Goal: Transaction & Acquisition: Book appointment/travel/reservation

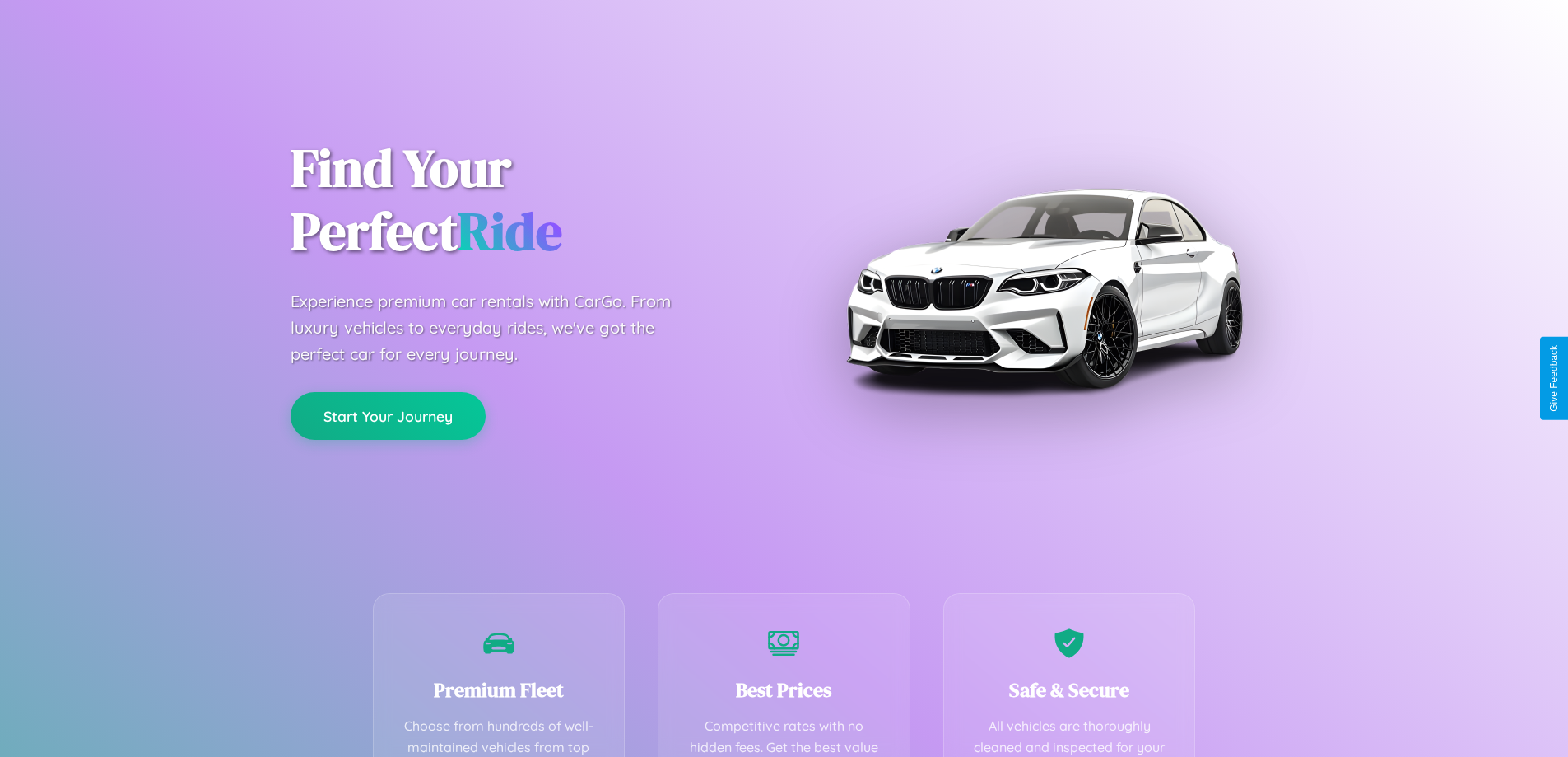
scroll to position [480, 0]
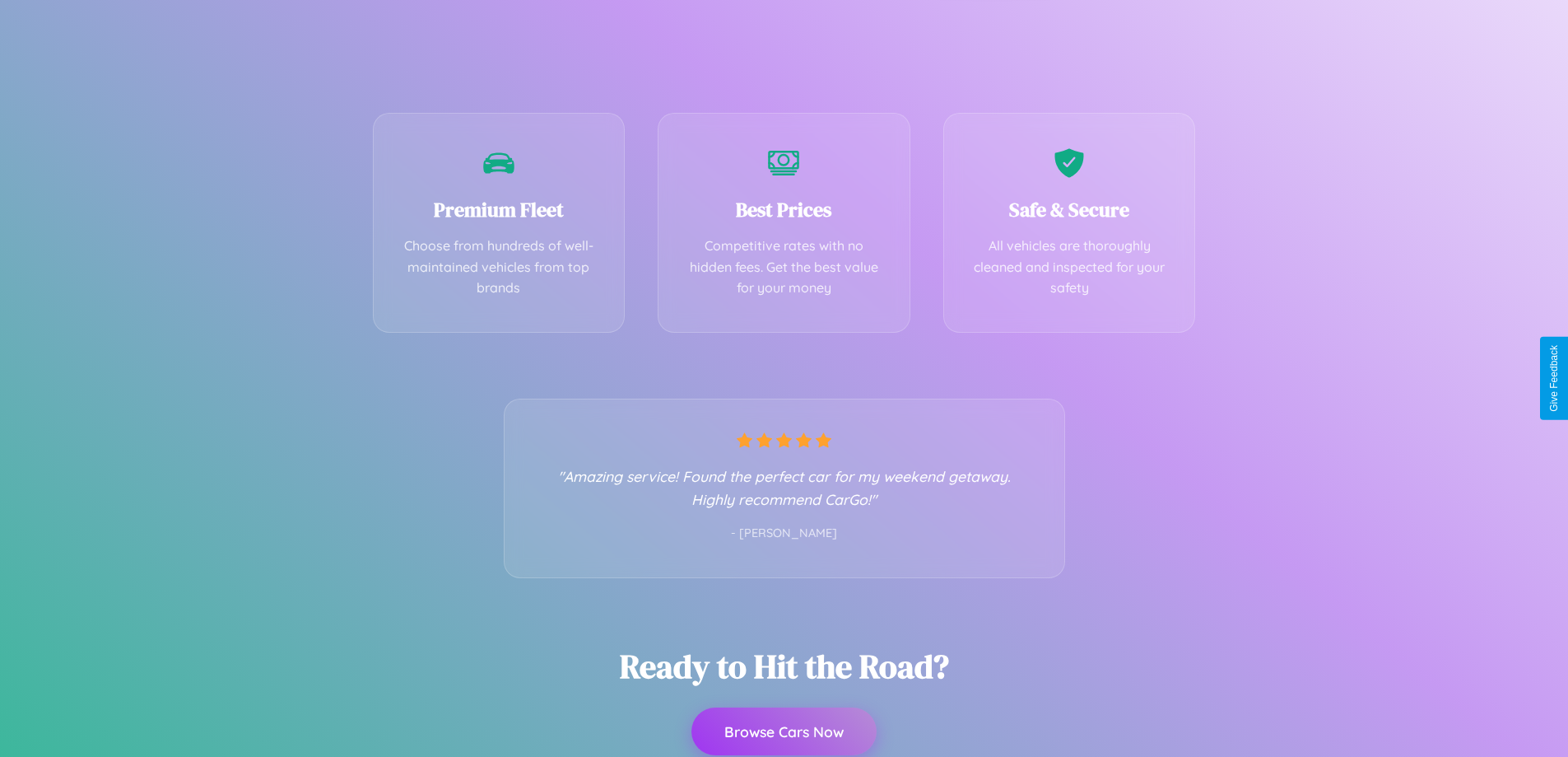
click at [784, 731] on button "Browse Cars Now" at bounding box center [784, 731] width 186 height 48
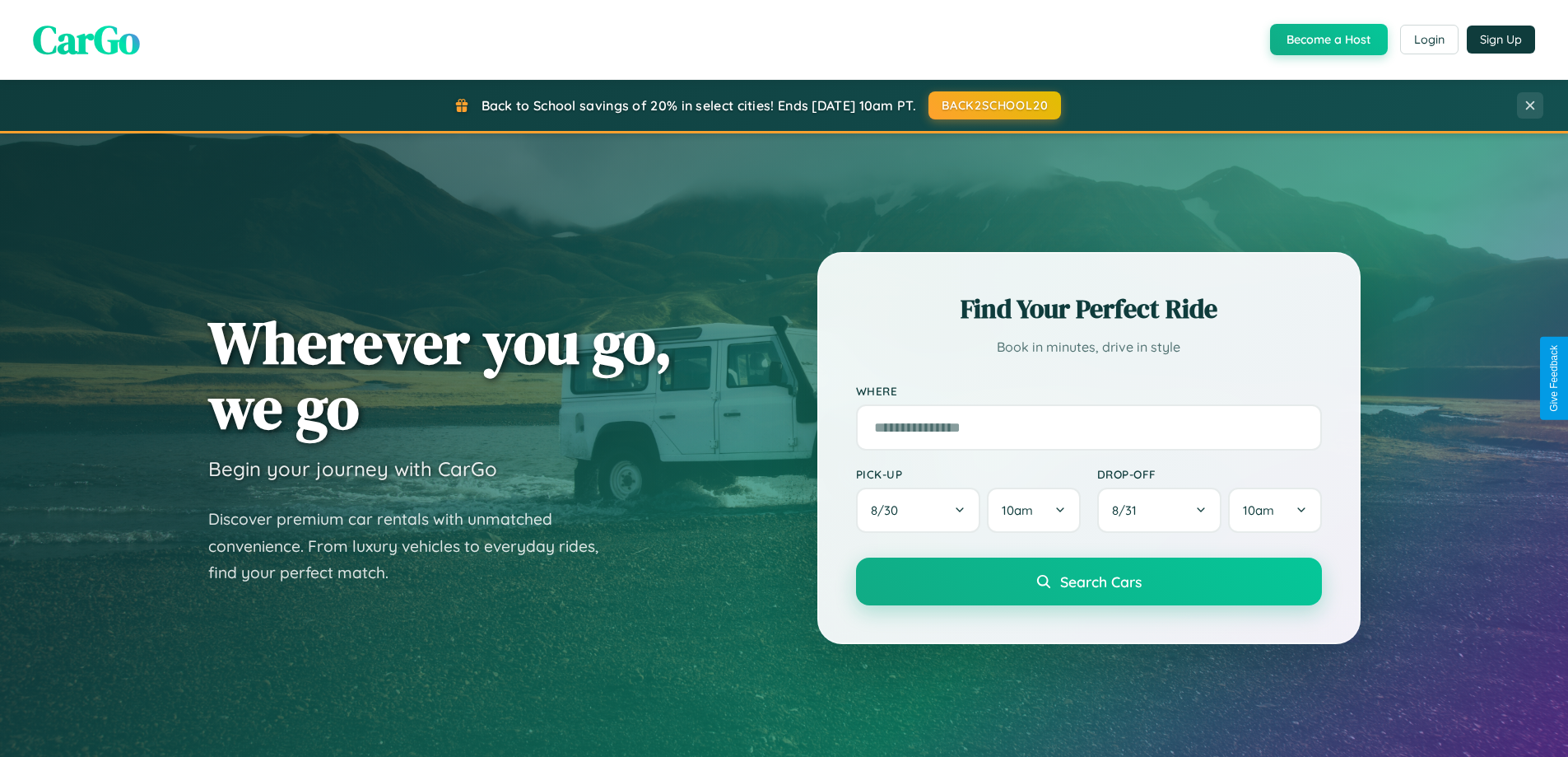
scroll to position [710, 0]
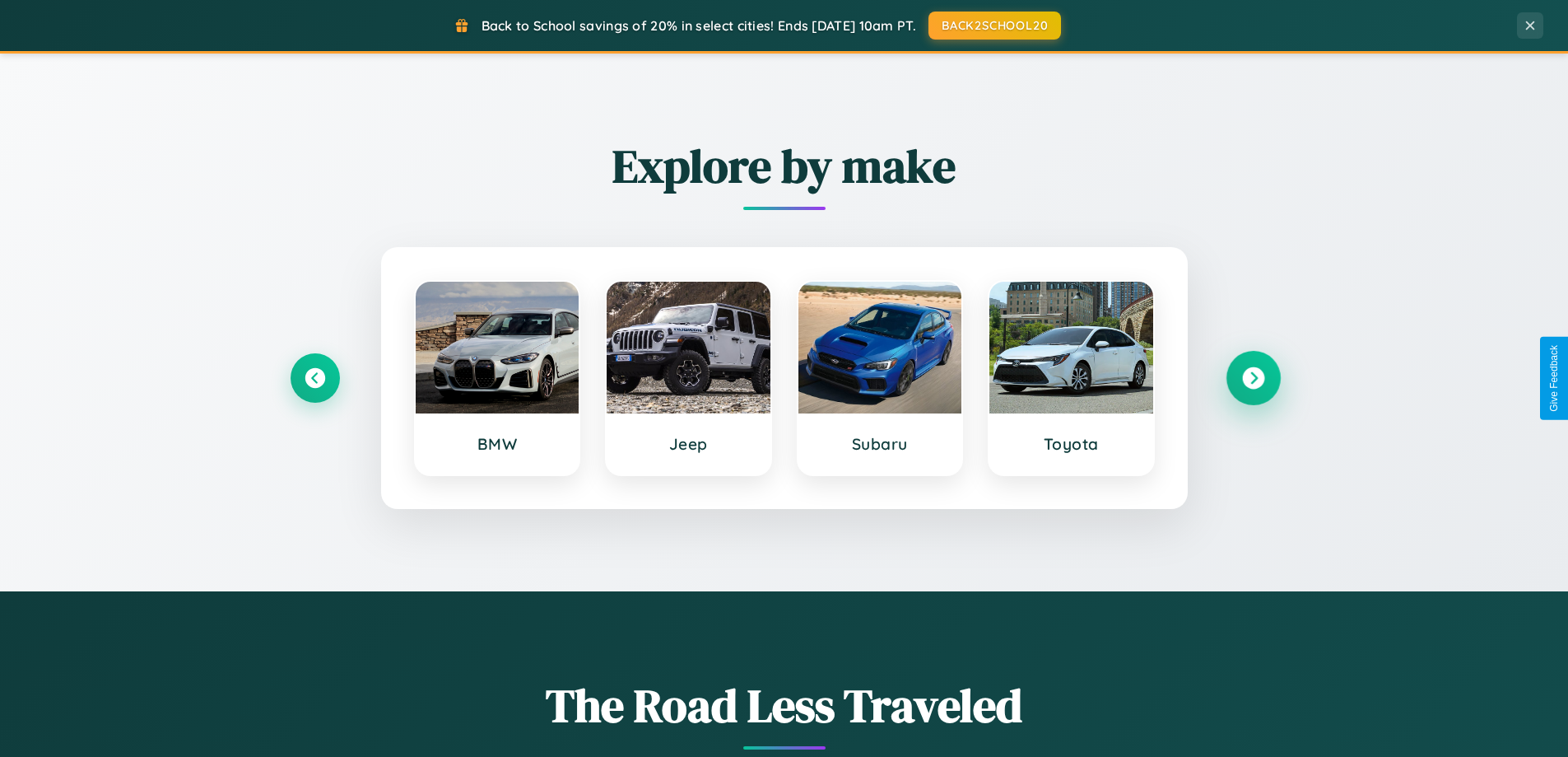
click at [1253, 378] on icon at bounding box center [1253, 378] width 22 height 22
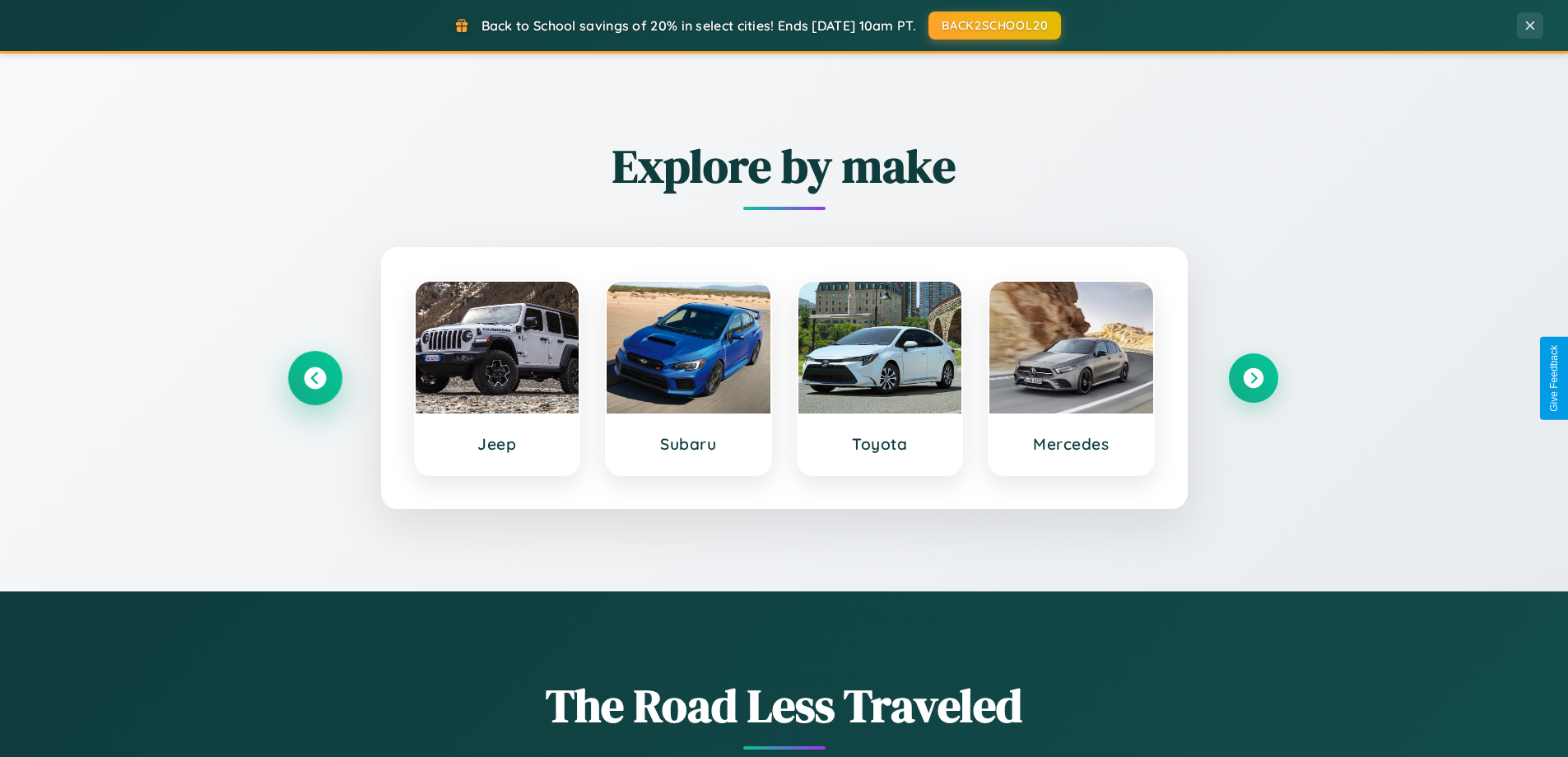
click at [315, 378] on icon at bounding box center [315, 378] width 22 height 22
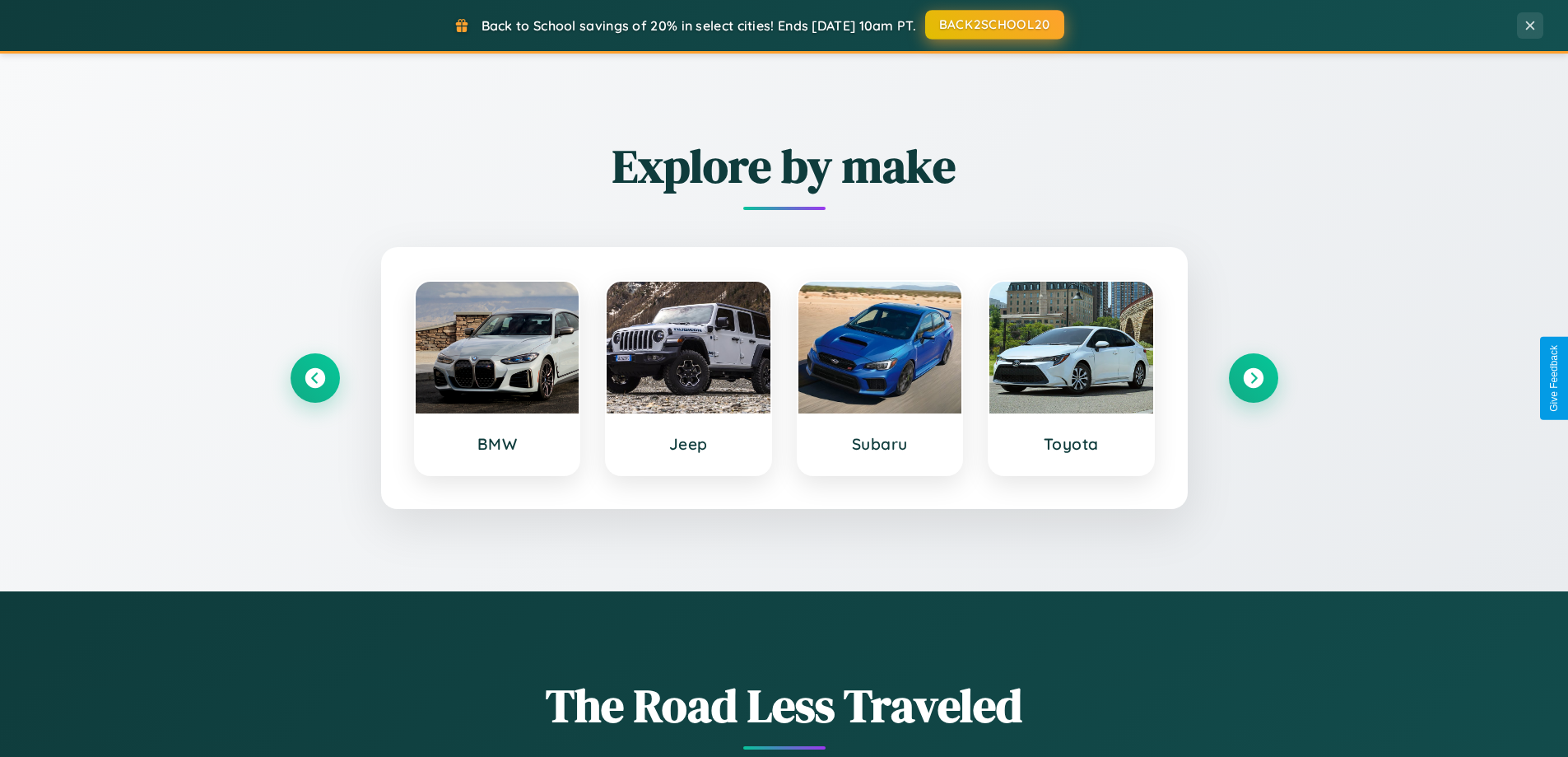
click at [994, 25] on button "BACK2SCHOOL20" at bounding box center [995, 25] width 139 height 30
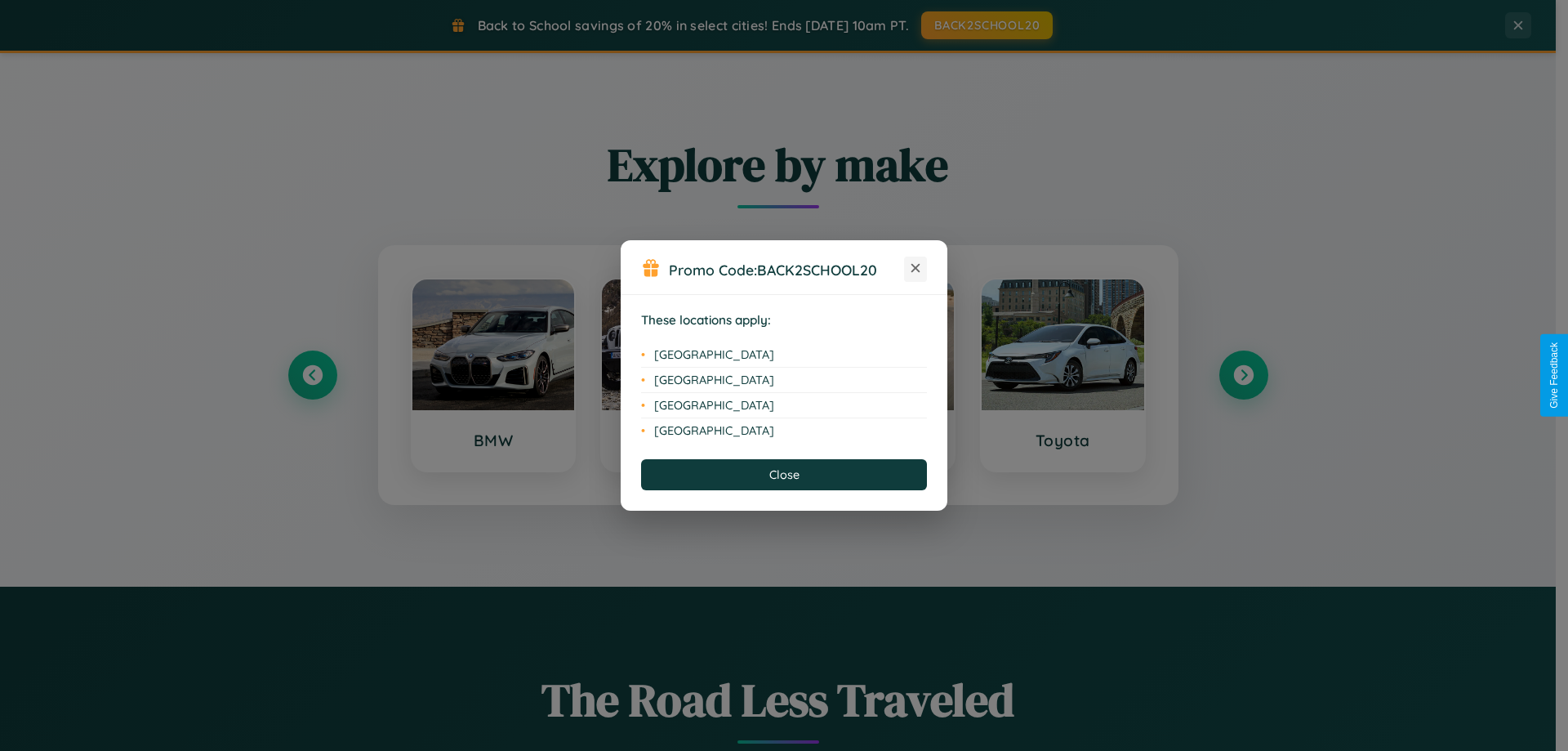
click at [915, 269] on icon at bounding box center [915, 268] width 9 height 9
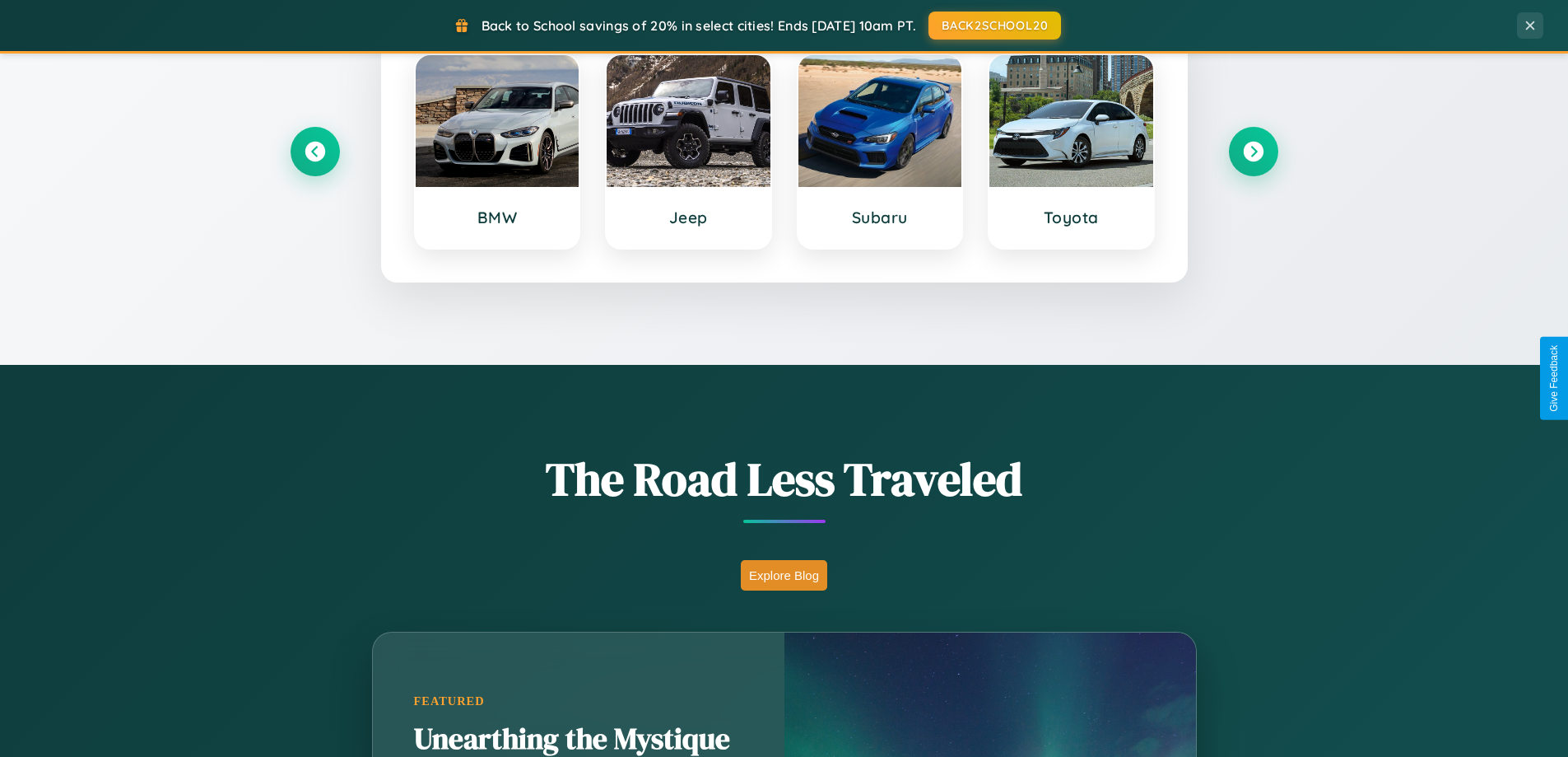
scroll to position [2647, 0]
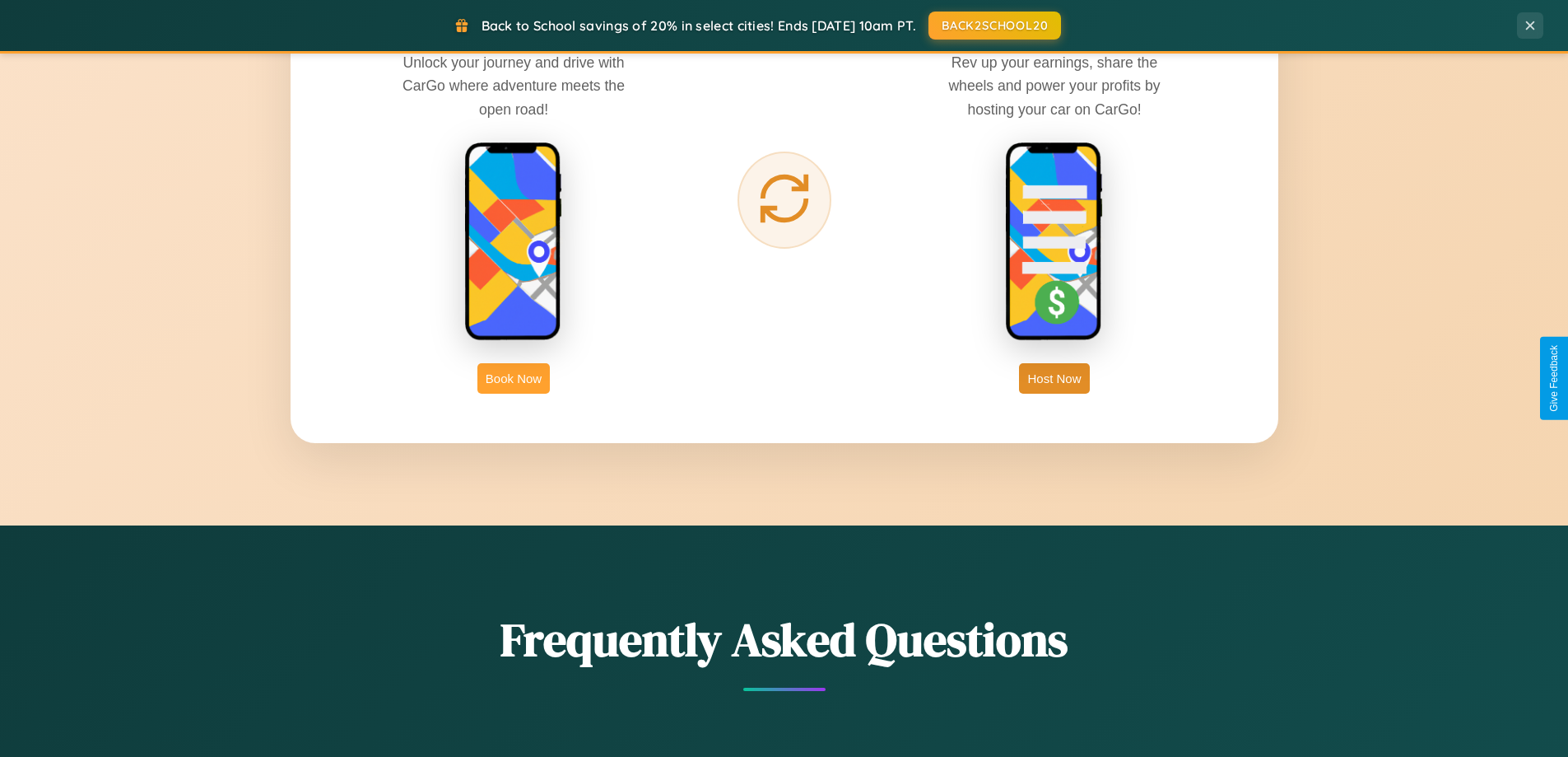
click at [513, 378] on button "Book Now" at bounding box center [513, 378] width 72 height 31
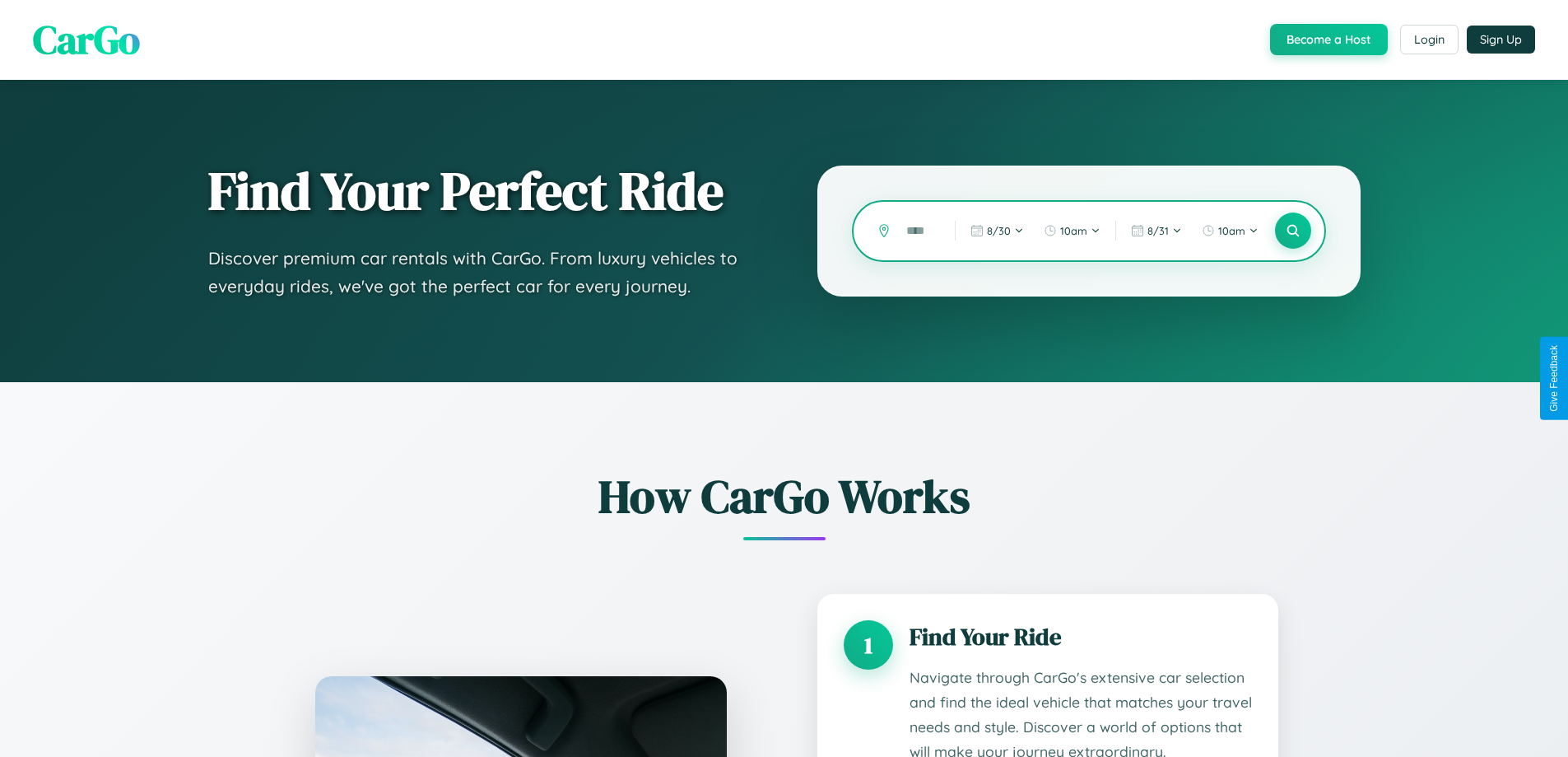
click at [919, 230] on input "text" at bounding box center [918, 230] width 41 height 29
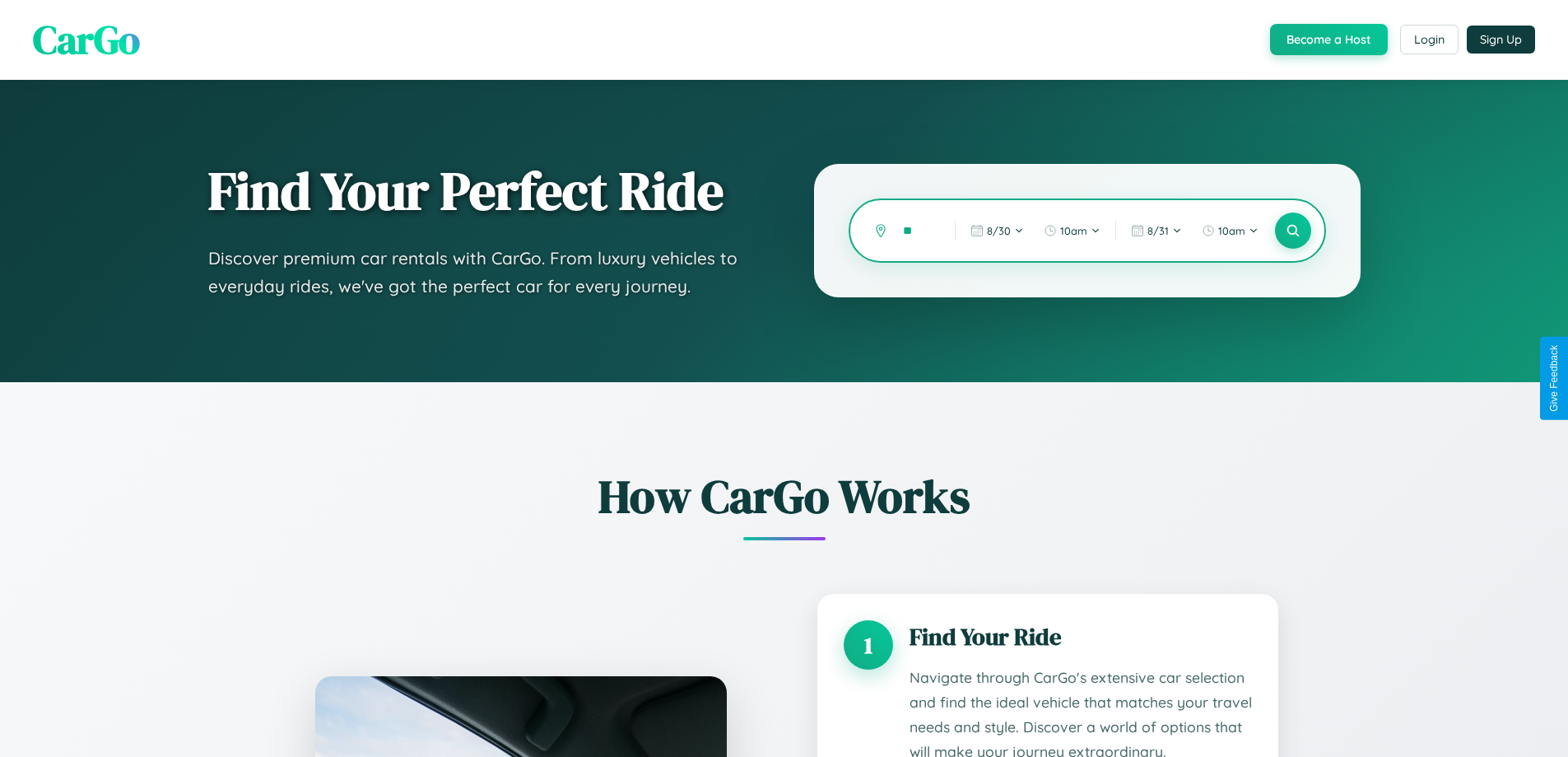
type input "*"
type input "*********"
click at [1293, 230] on icon at bounding box center [1293, 231] width 16 height 16
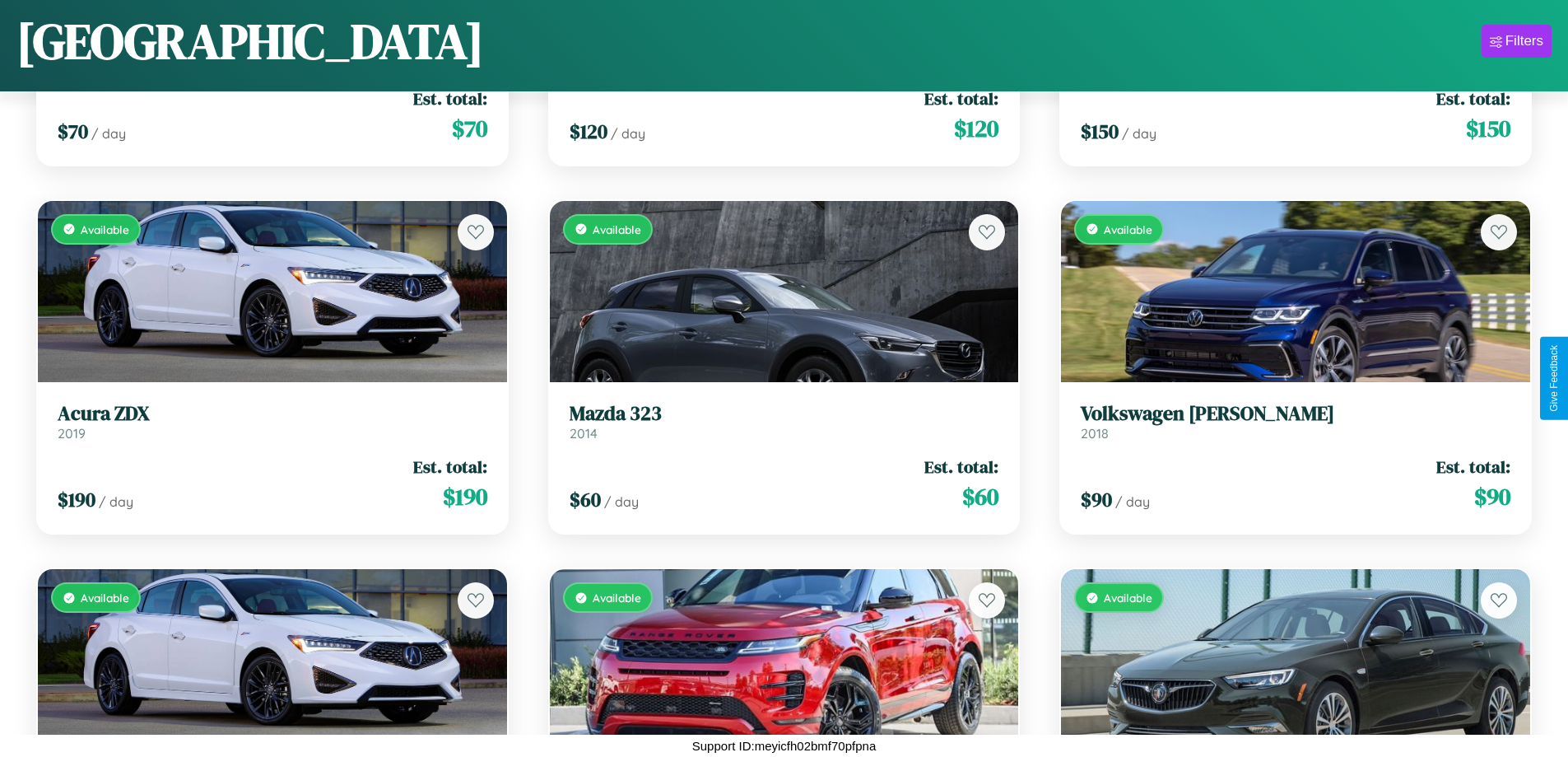
scroll to position [6870, 0]
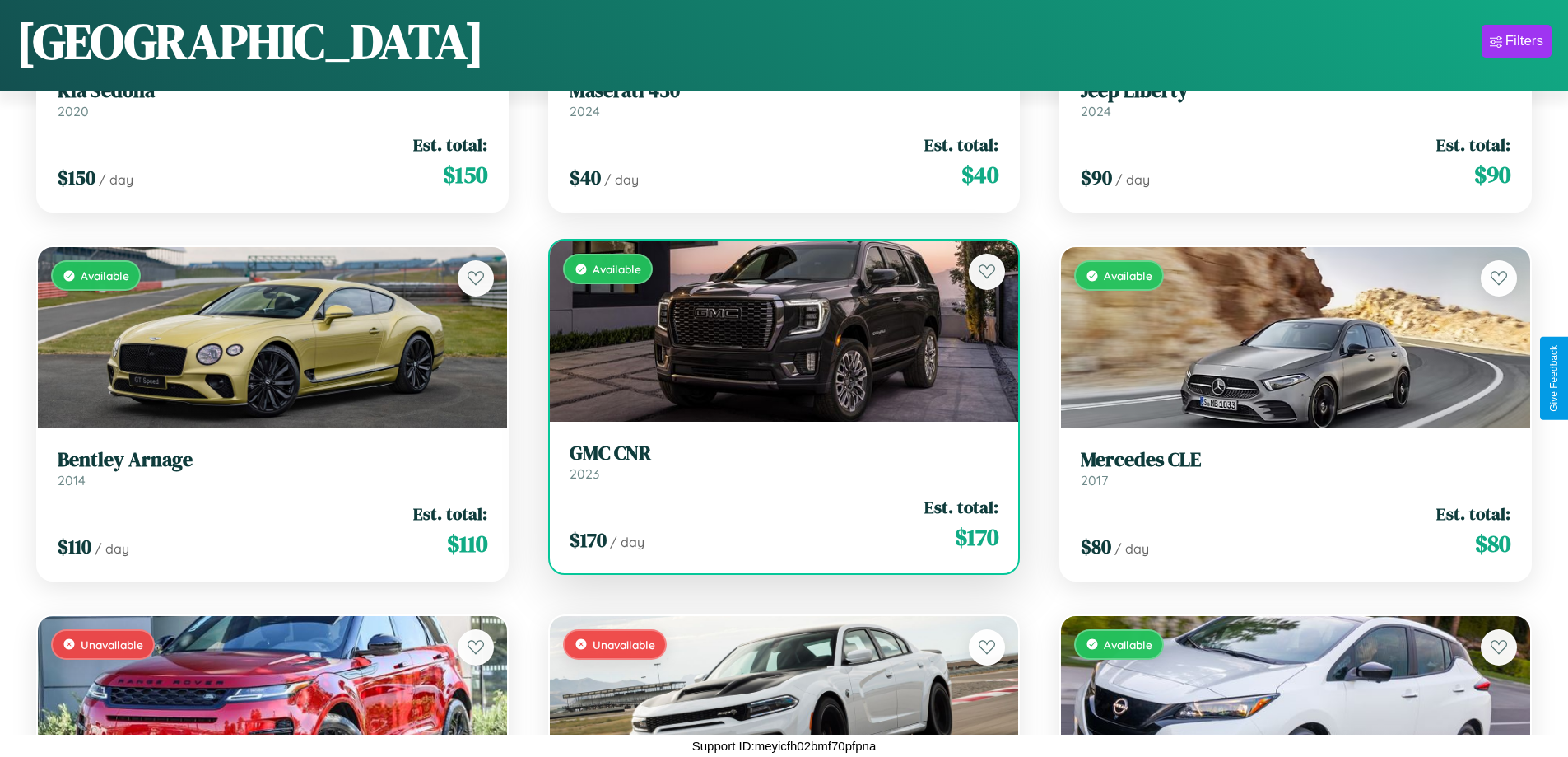
click at [778, 468] on link "GMC CNR 2023" at bounding box center [784, 461] width 430 height 41
click at [778, 461] on h3 "GMC CNR" at bounding box center [784, 453] width 430 height 24
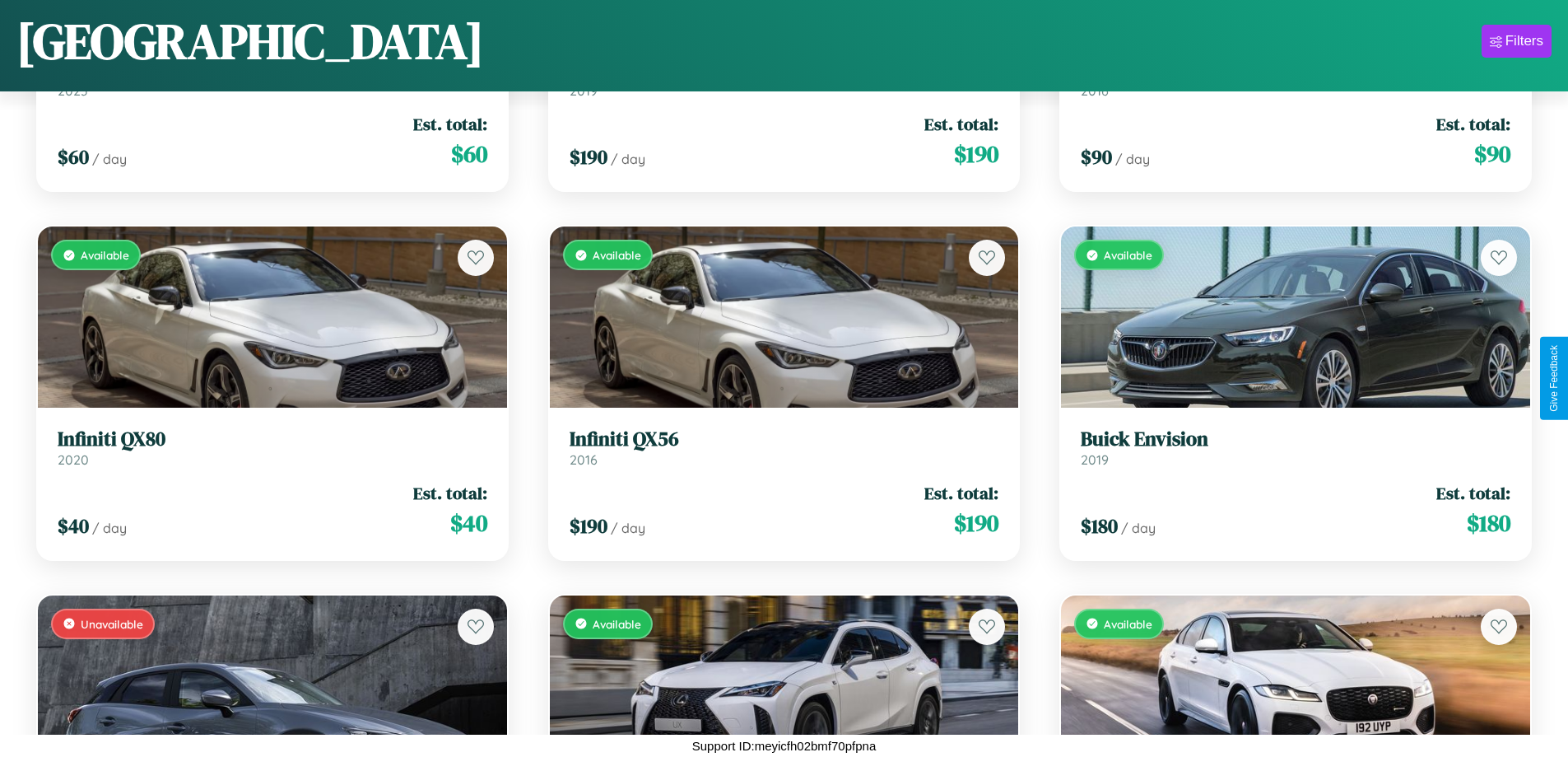
scroll to position [970, 0]
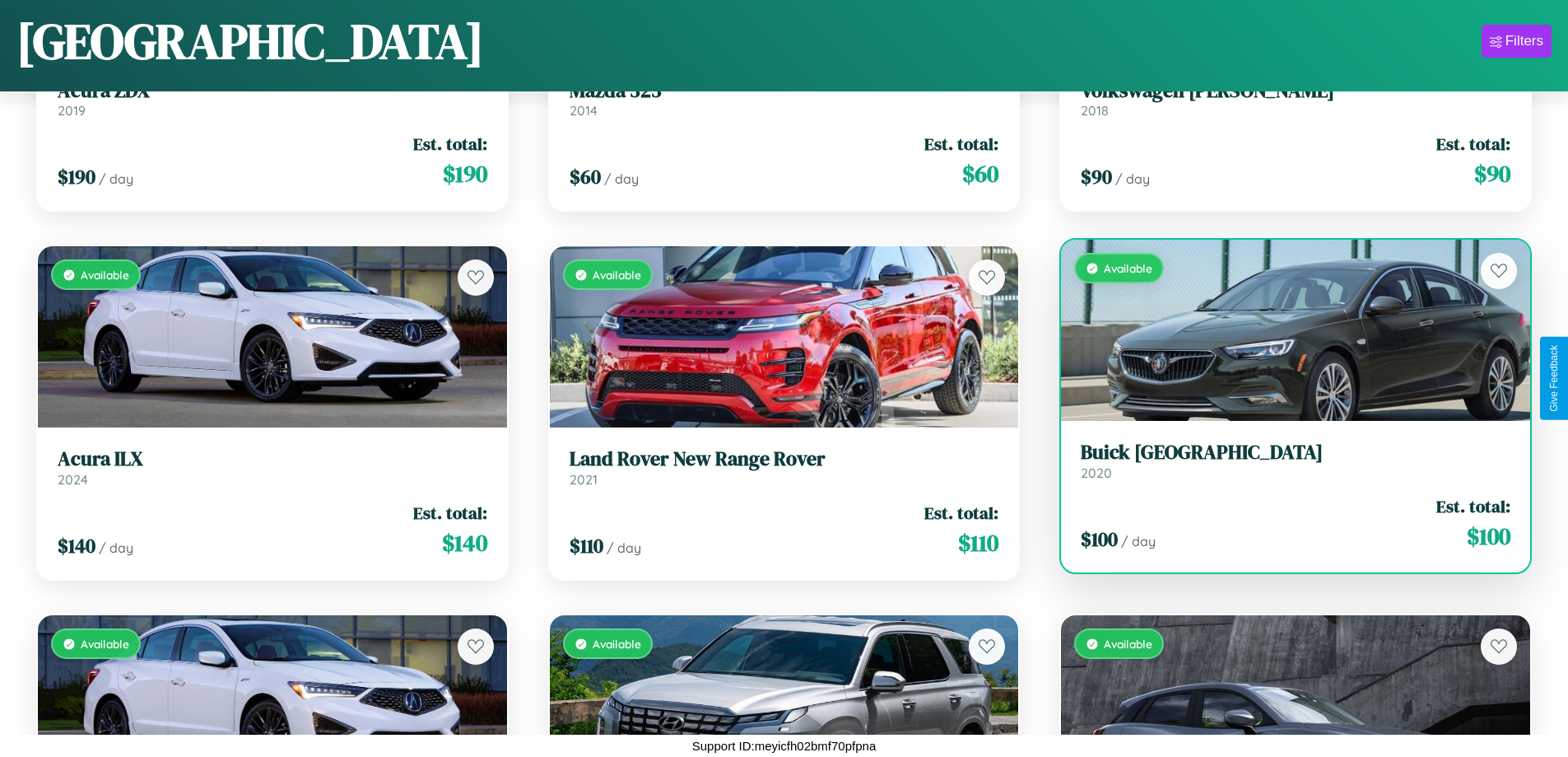
click at [1285, 461] on h3 "Buick Somerset" at bounding box center [1295, 453] width 430 height 24
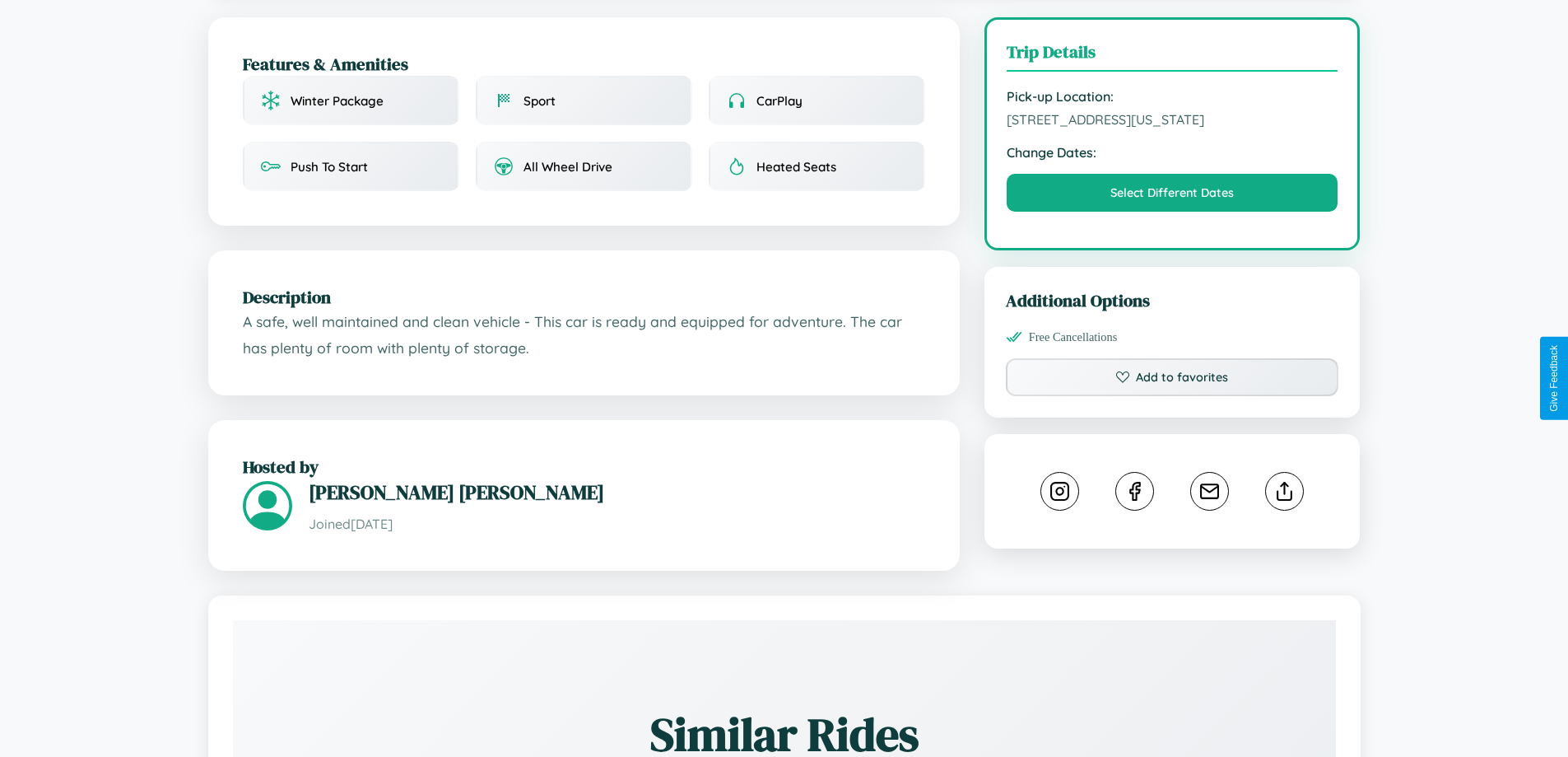
scroll to position [427, 0]
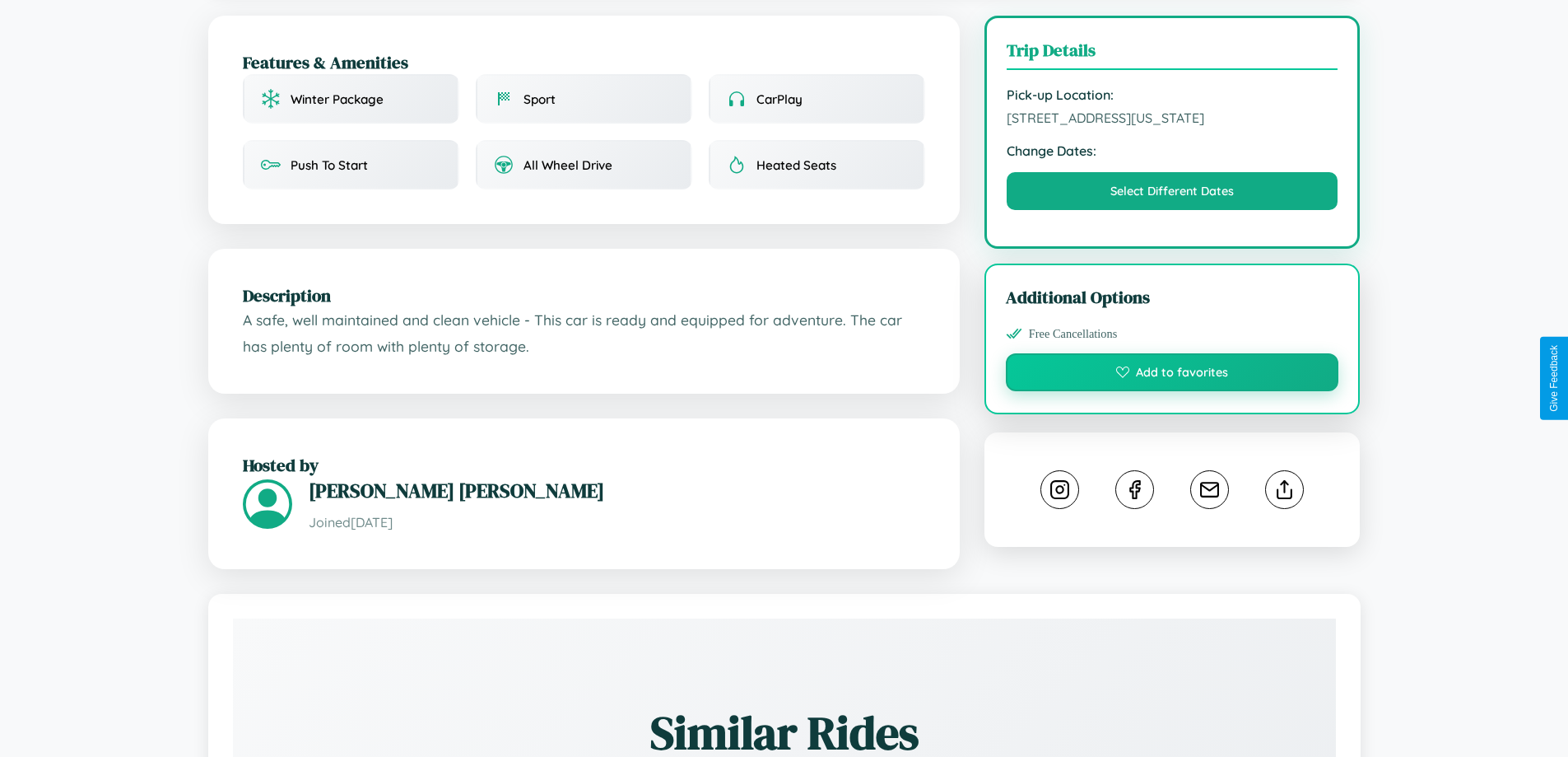
click at [1172, 375] on button "Add to favorites" at bounding box center [1173, 373] width 334 height 38
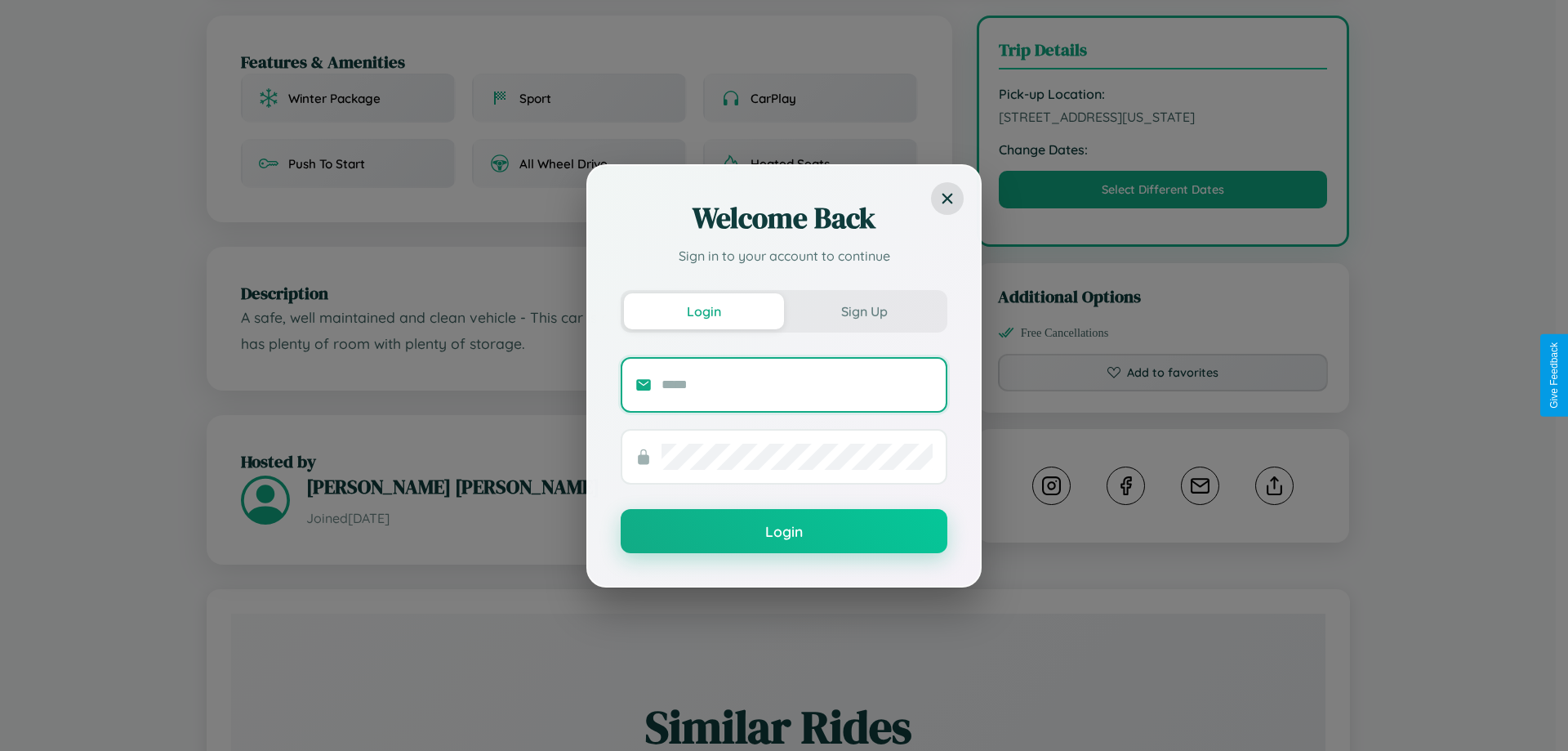
click at [797, 384] on input "text" at bounding box center [796, 384] width 271 height 27
type input "**********"
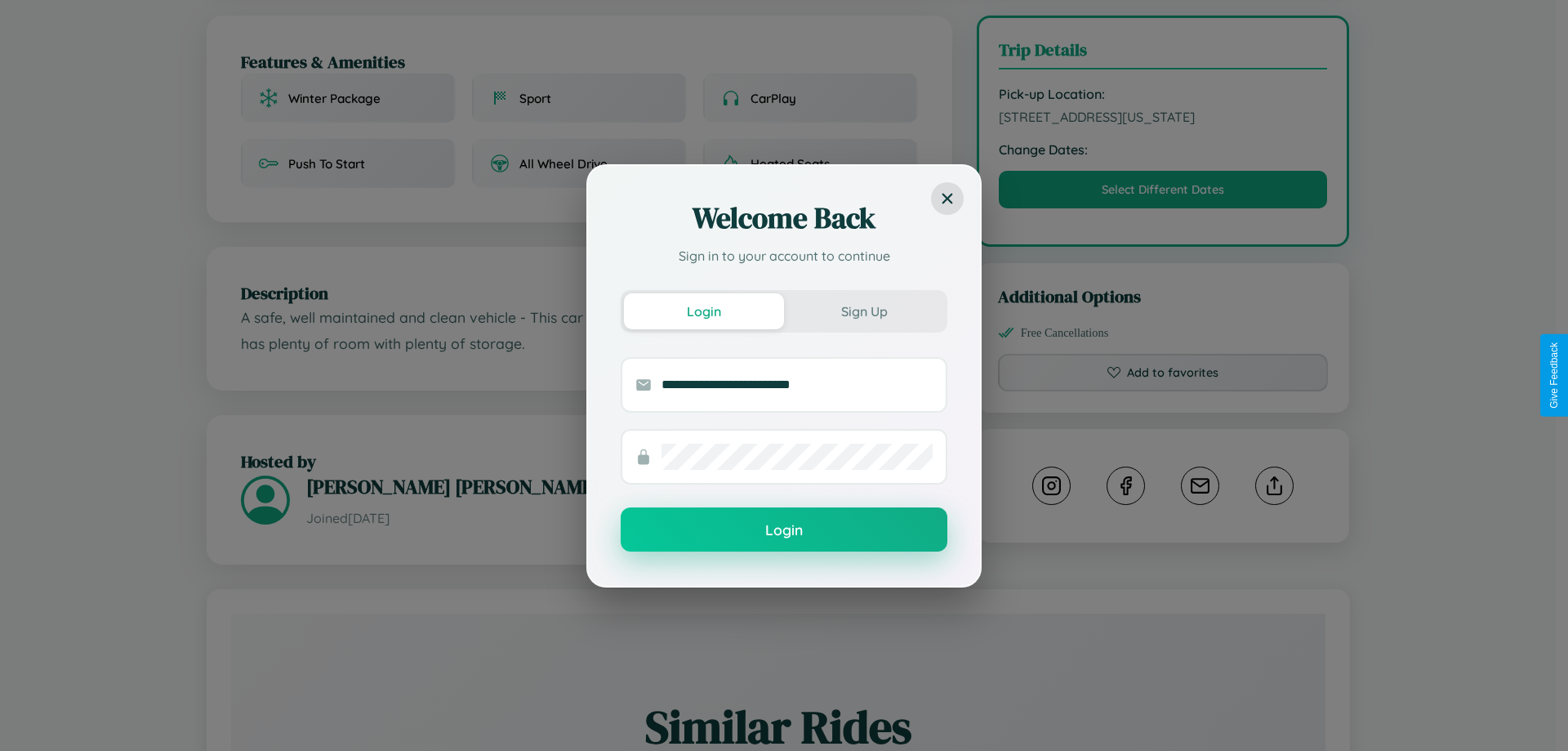
click at [784, 530] on button "Login" at bounding box center [784, 529] width 327 height 44
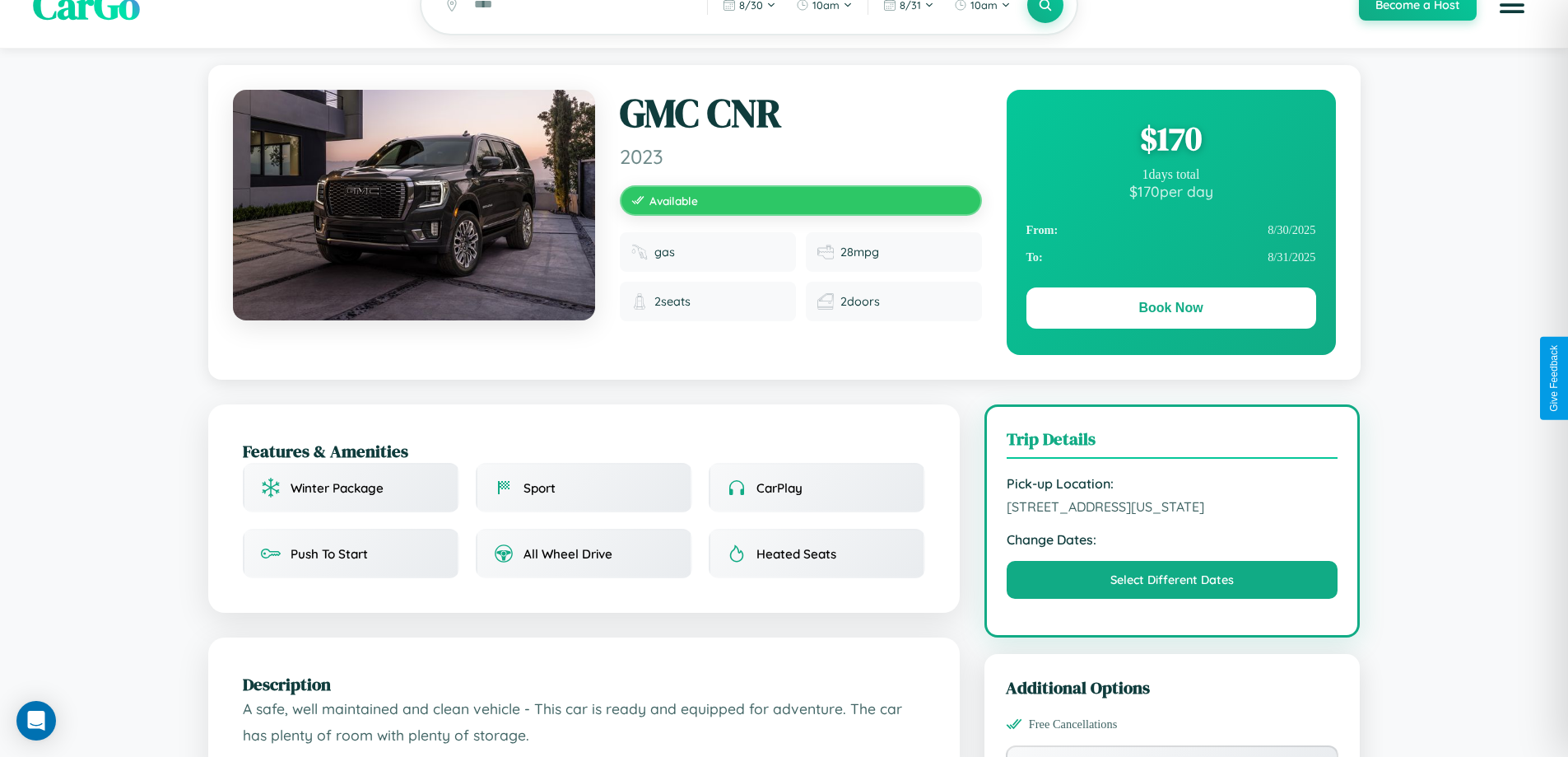
scroll to position [0, 0]
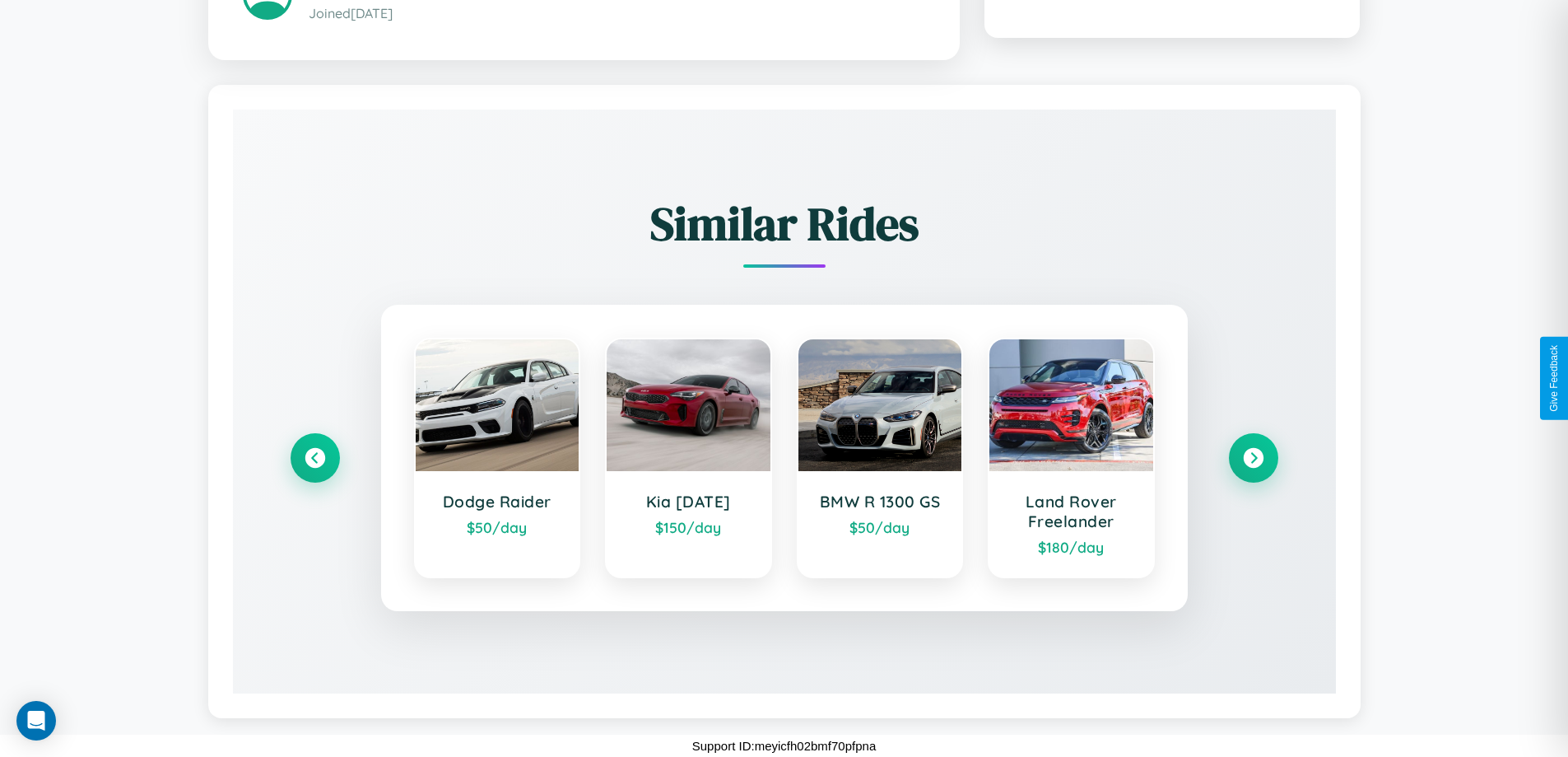
scroll to position [939, 0]
click at [1253, 458] on icon at bounding box center [1253, 458] width 22 height 22
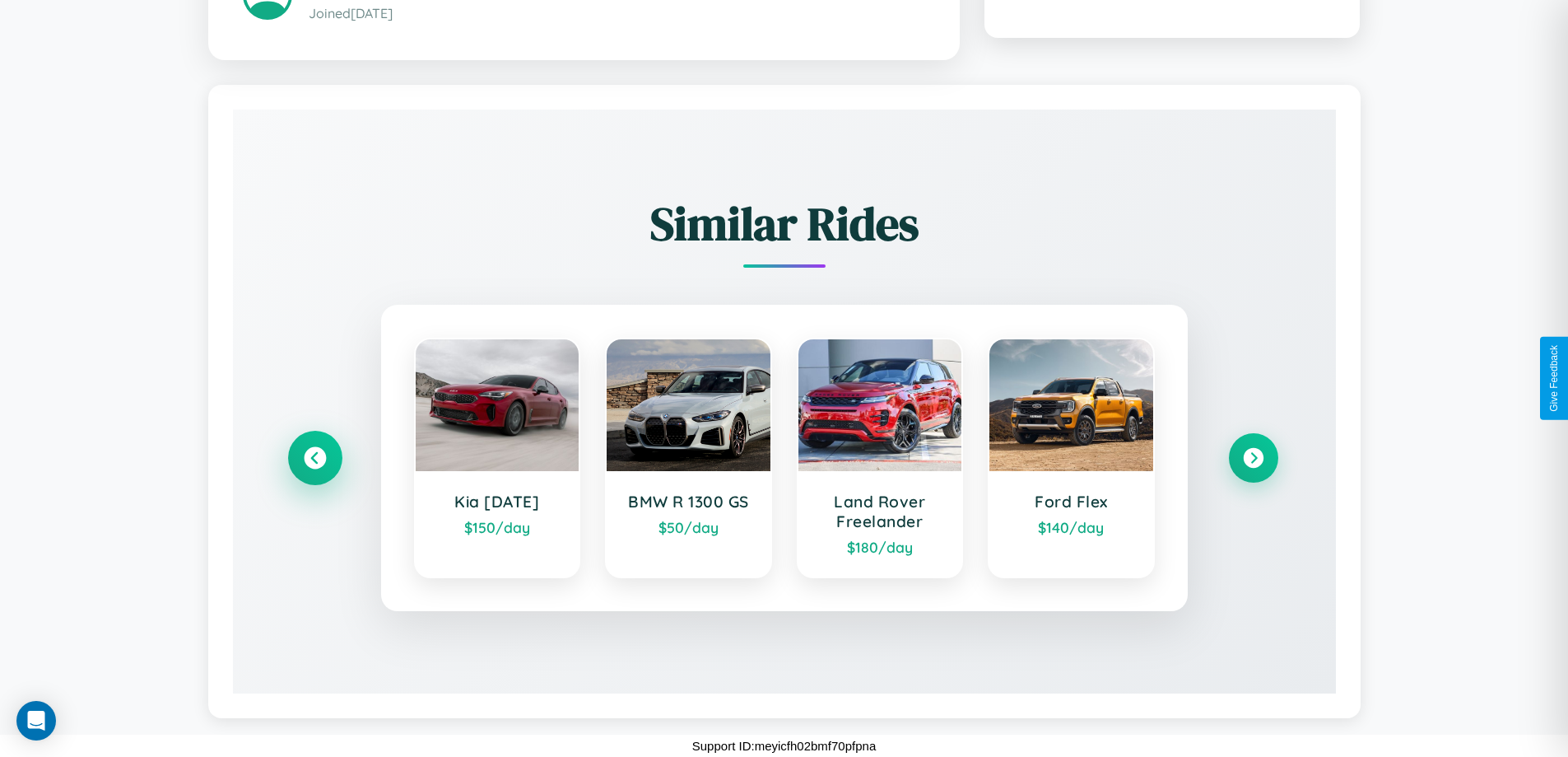
click at [315, 458] on icon at bounding box center [315, 458] width 22 height 22
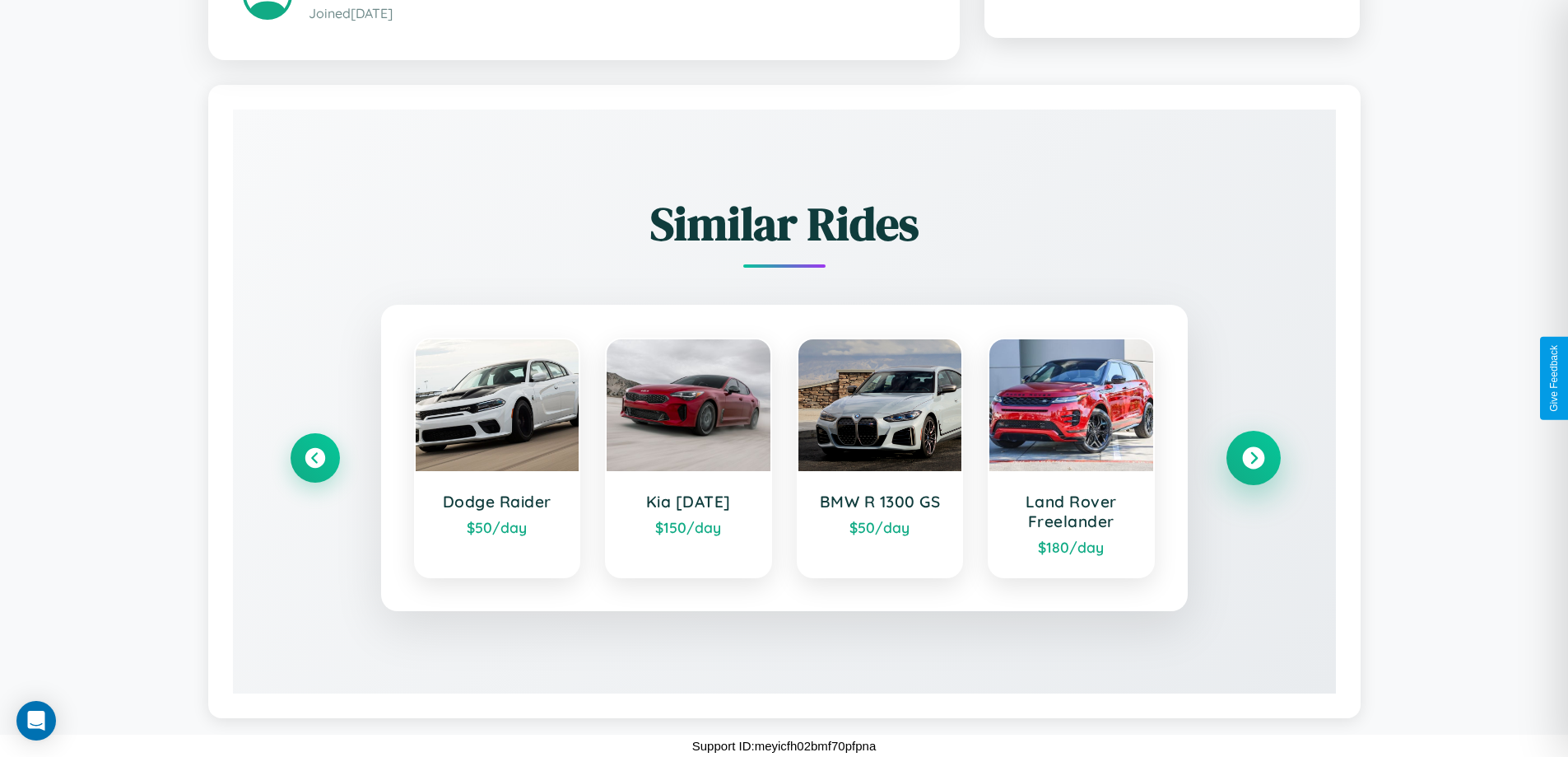
click at [1253, 458] on icon at bounding box center [1253, 458] width 22 height 22
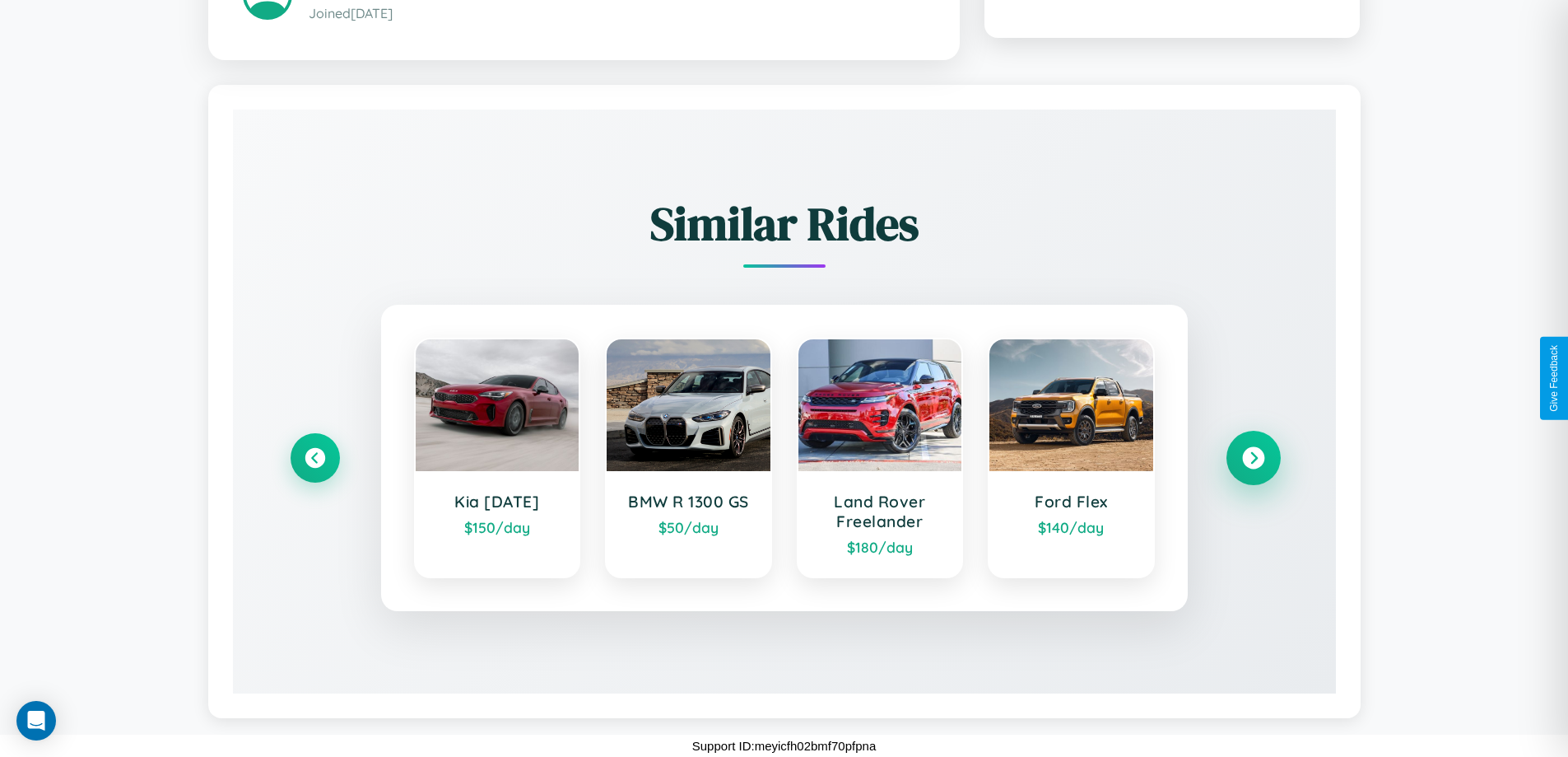
click at [1253, 458] on icon at bounding box center [1253, 458] width 22 height 22
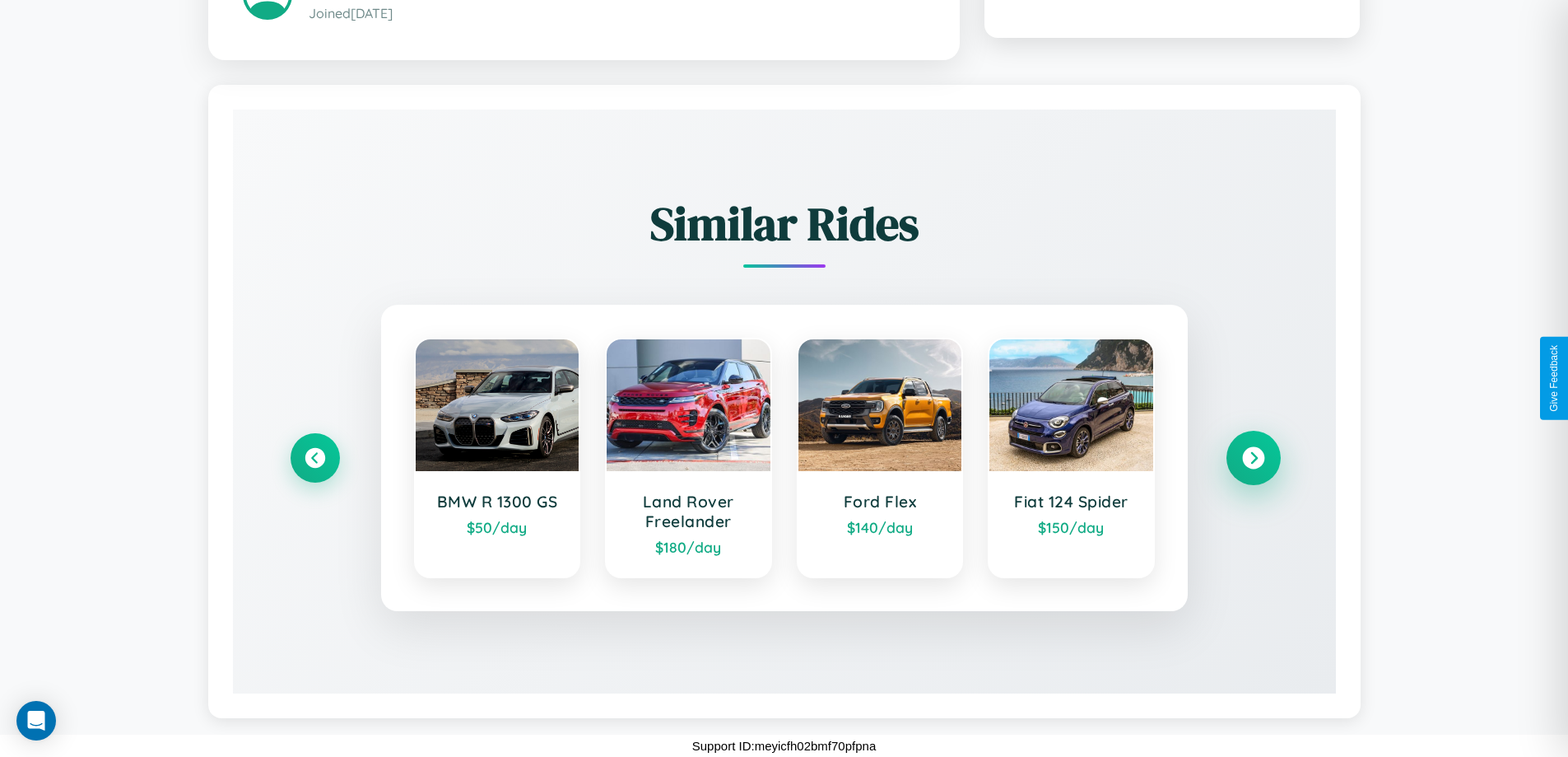
click at [1253, 458] on icon at bounding box center [1253, 458] width 22 height 22
